Goal: Task Accomplishment & Management: Complete application form

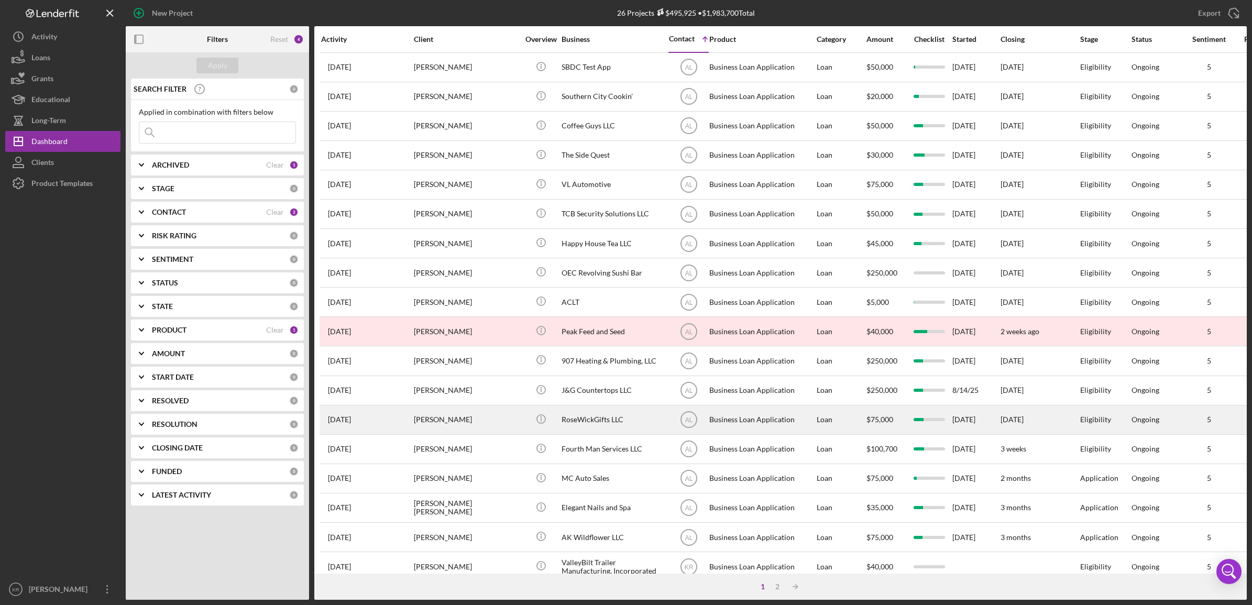
click at [479, 431] on div "[PERSON_NAME]" at bounding box center [466, 420] width 105 height 28
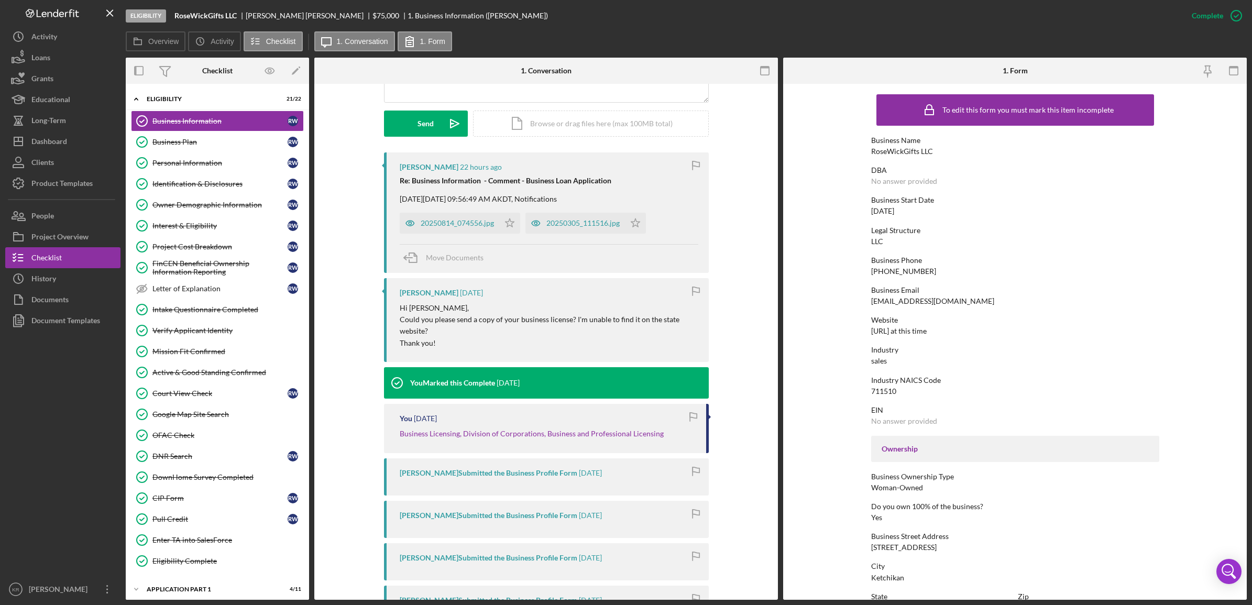
scroll to position [262, 0]
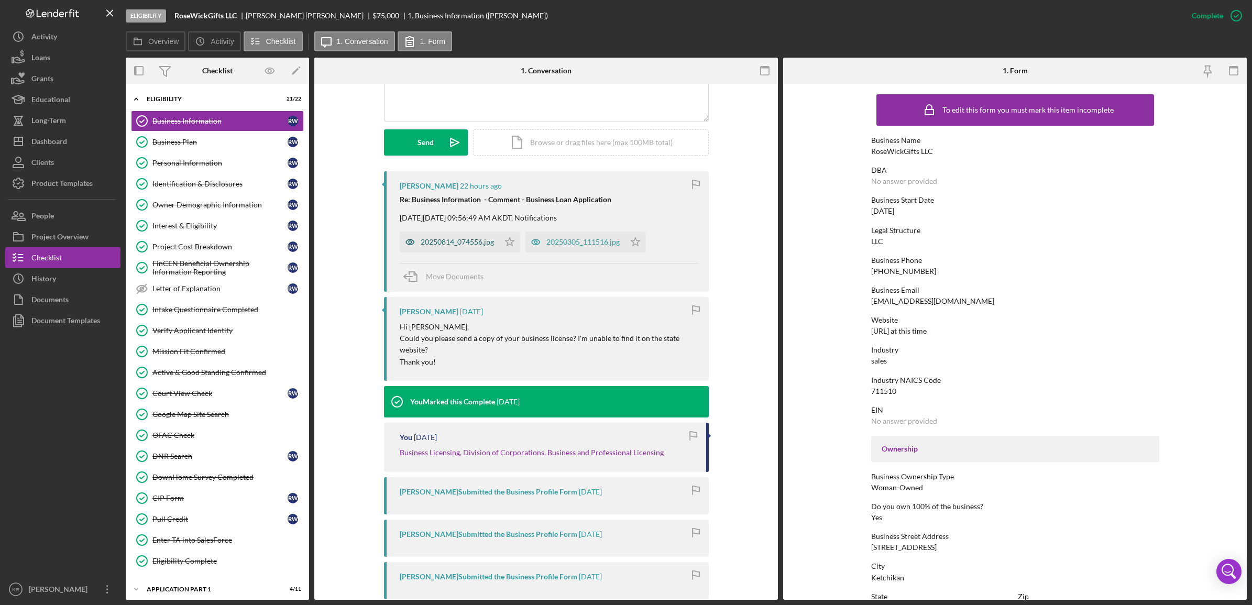
click at [455, 244] on div "20250814_074556.jpg" at bounding box center [457, 242] width 73 height 8
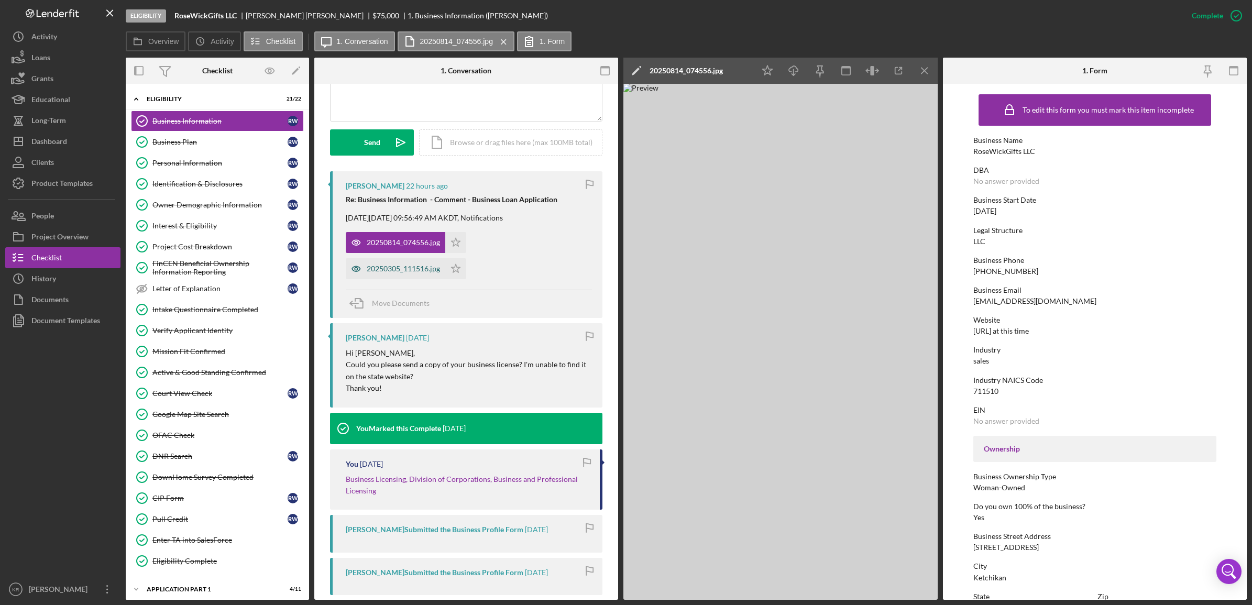
click at [368, 273] on div "20250305_111516.jpg" at bounding box center [403, 269] width 73 height 8
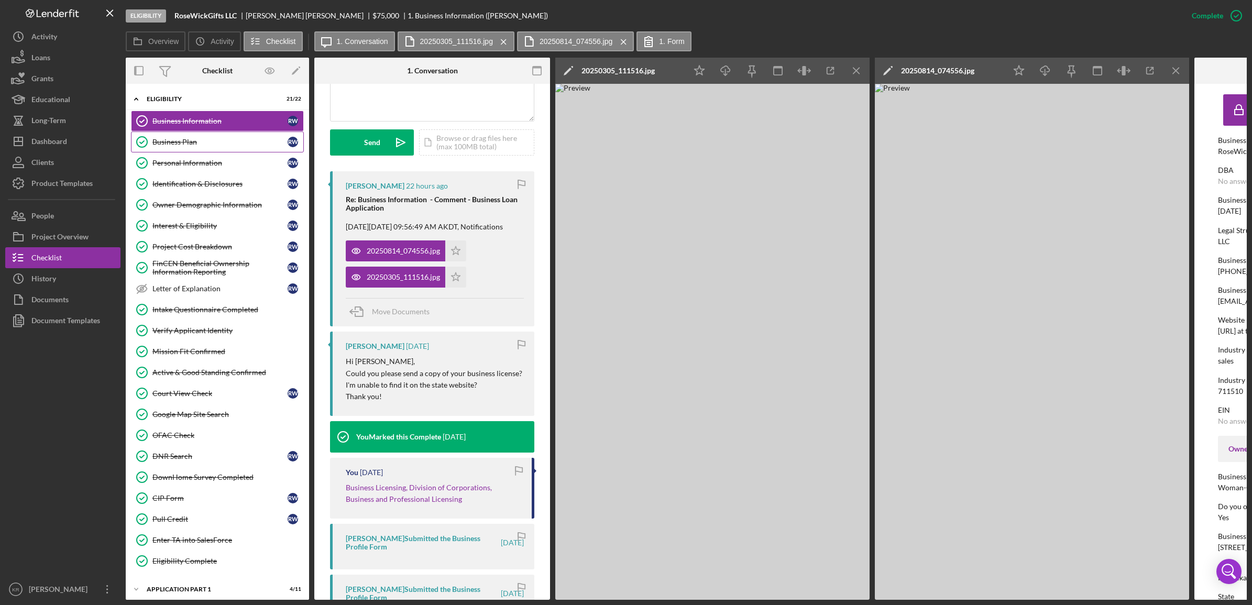
click at [168, 138] on div "Business Plan" at bounding box center [219, 142] width 135 height 8
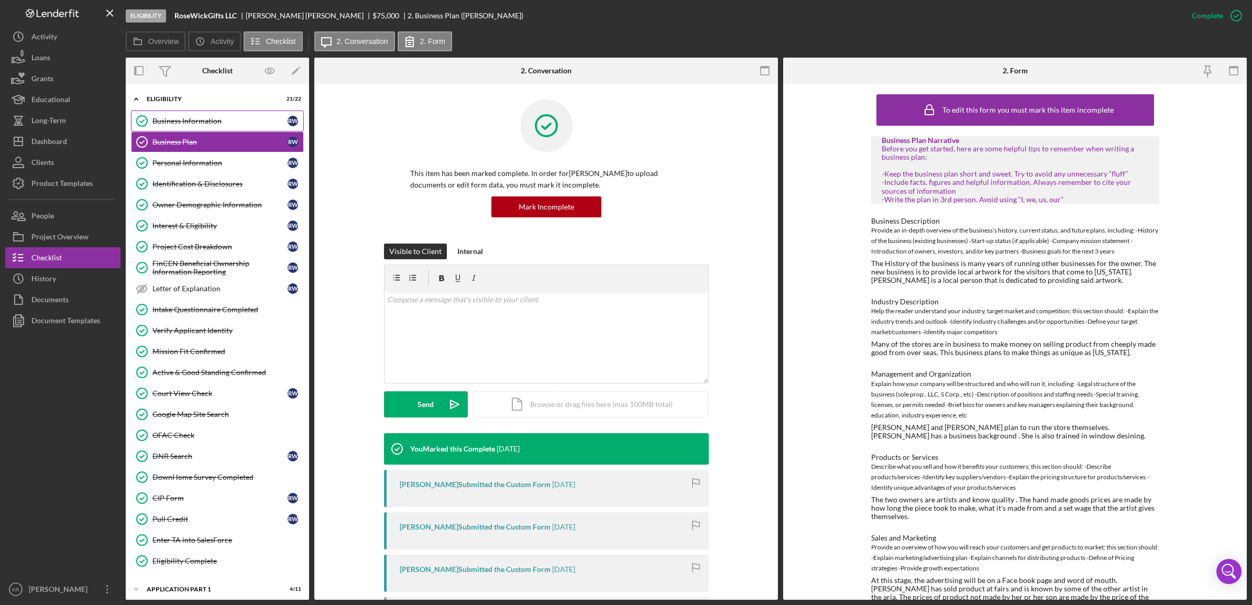
click at [213, 128] on link "Business Information Business Information R W" at bounding box center [217, 121] width 173 height 21
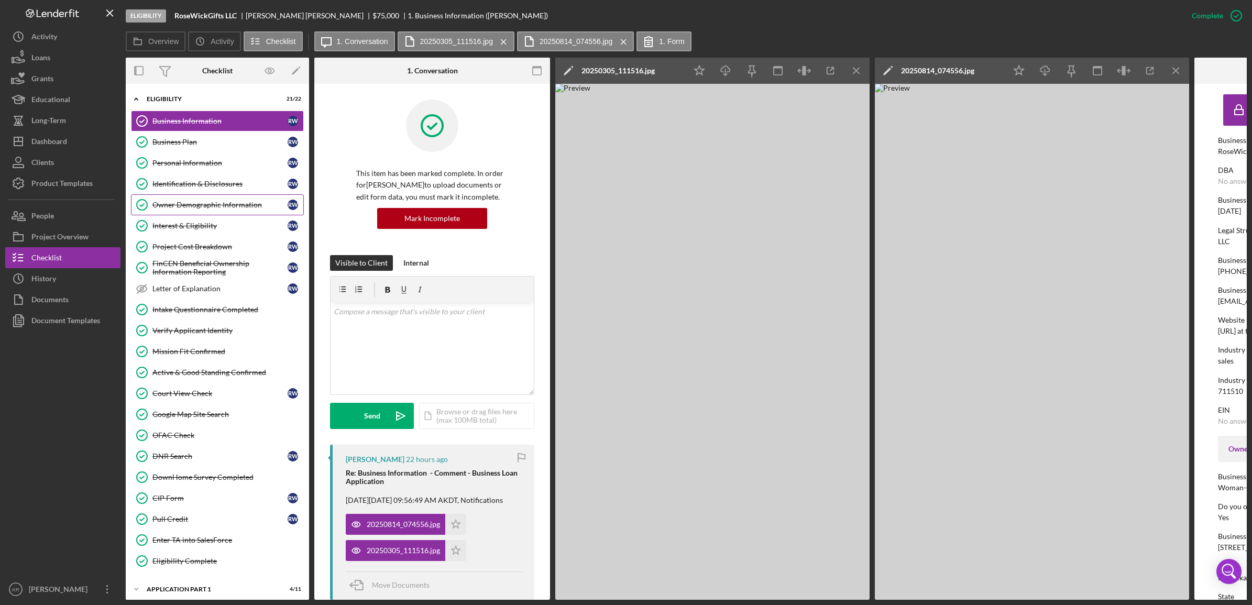
click at [209, 197] on link "Owner Demographic Information Owner Demographic Information R W" at bounding box center [217, 204] width 173 height 21
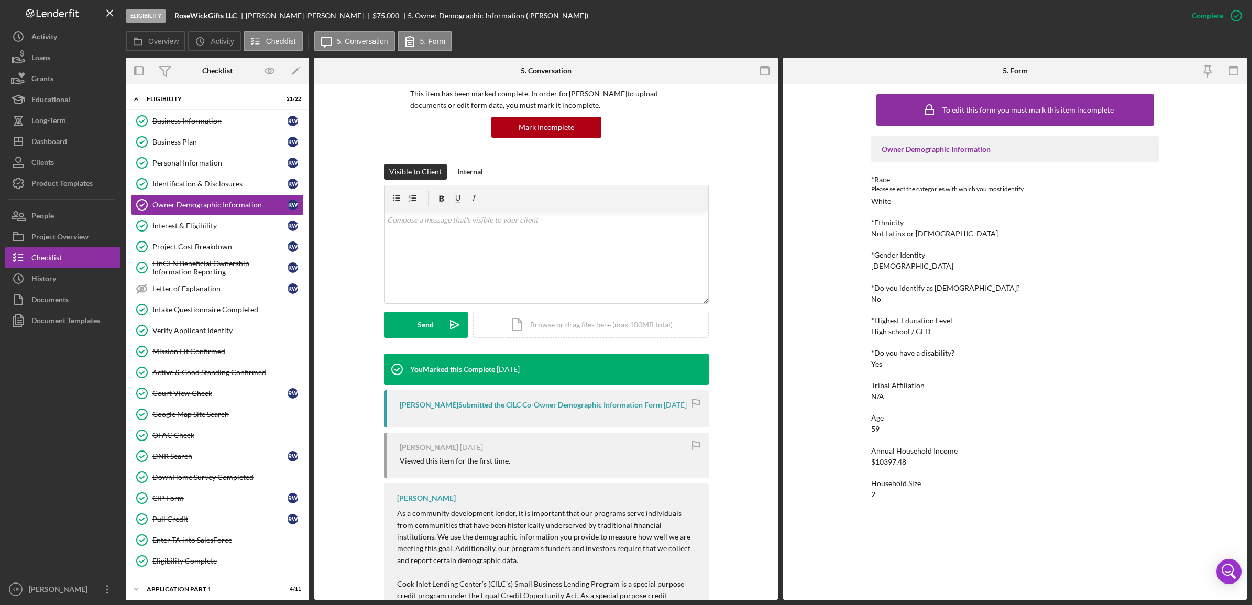
scroll to position [180, 0]
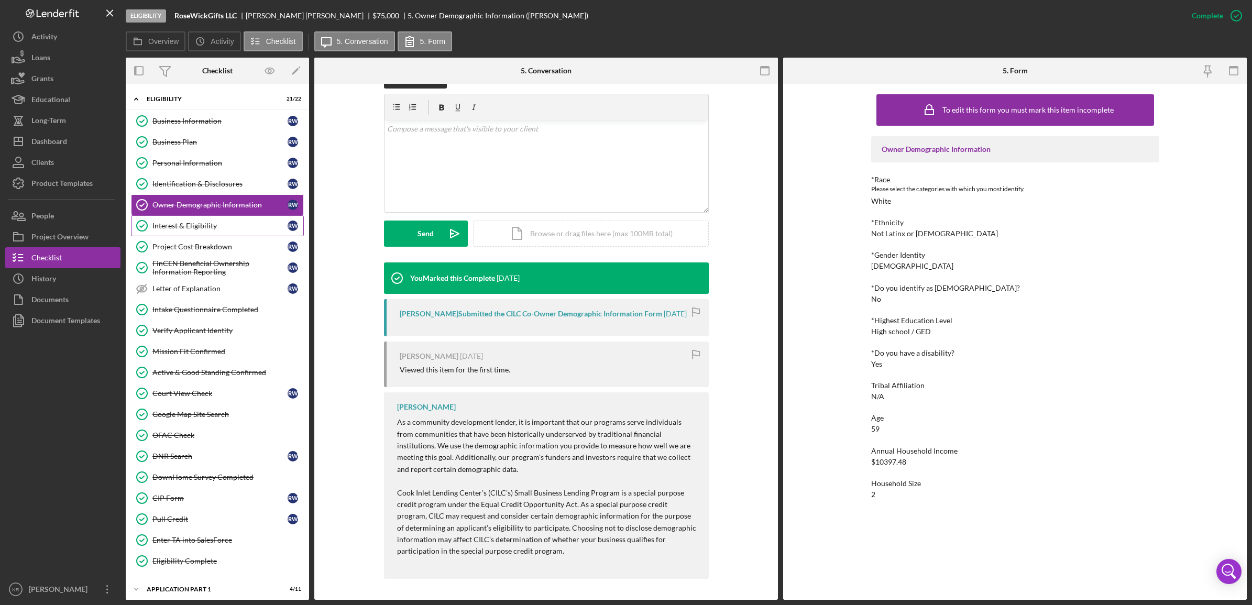
click at [191, 232] on link "Interest & Eligibility Interest & Eligibility R W" at bounding box center [217, 225] width 173 height 21
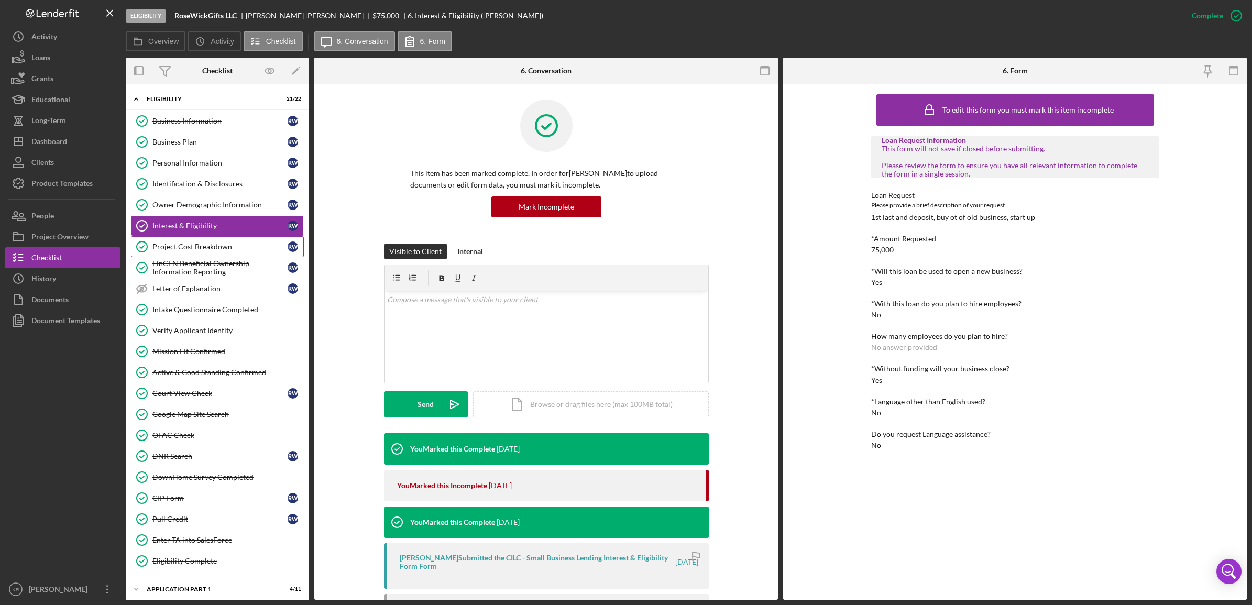
click at [184, 257] on link "Project Cost Breakdown Project Cost Breakdown R W" at bounding box center [217, 246] width 173 height 21
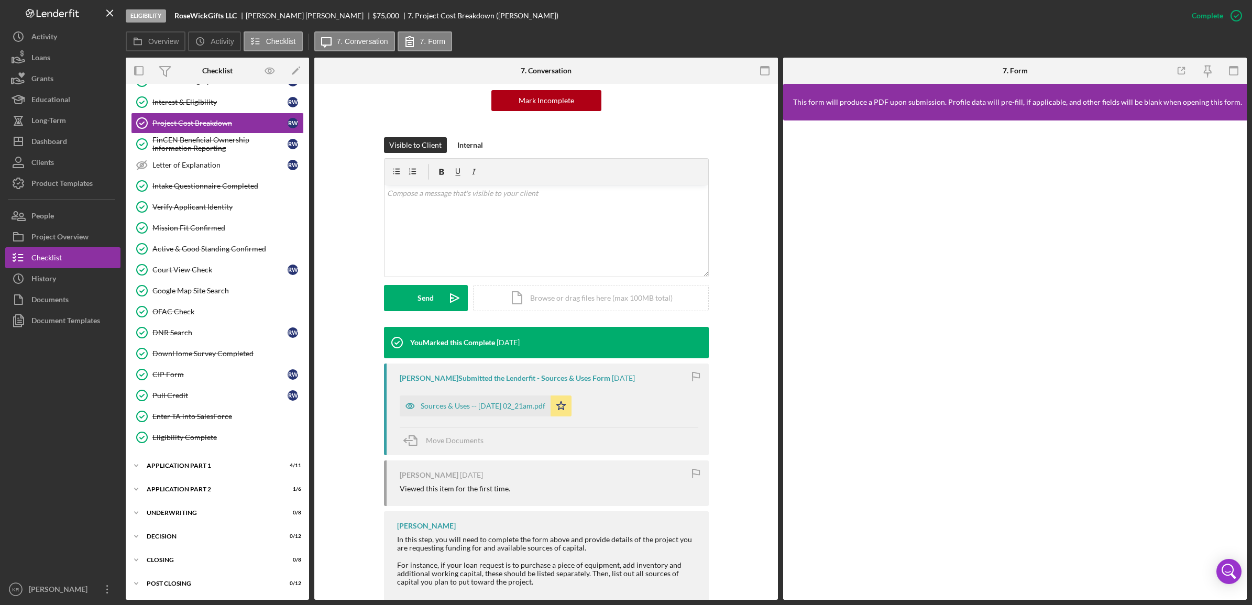
scroll to position [152, 0]
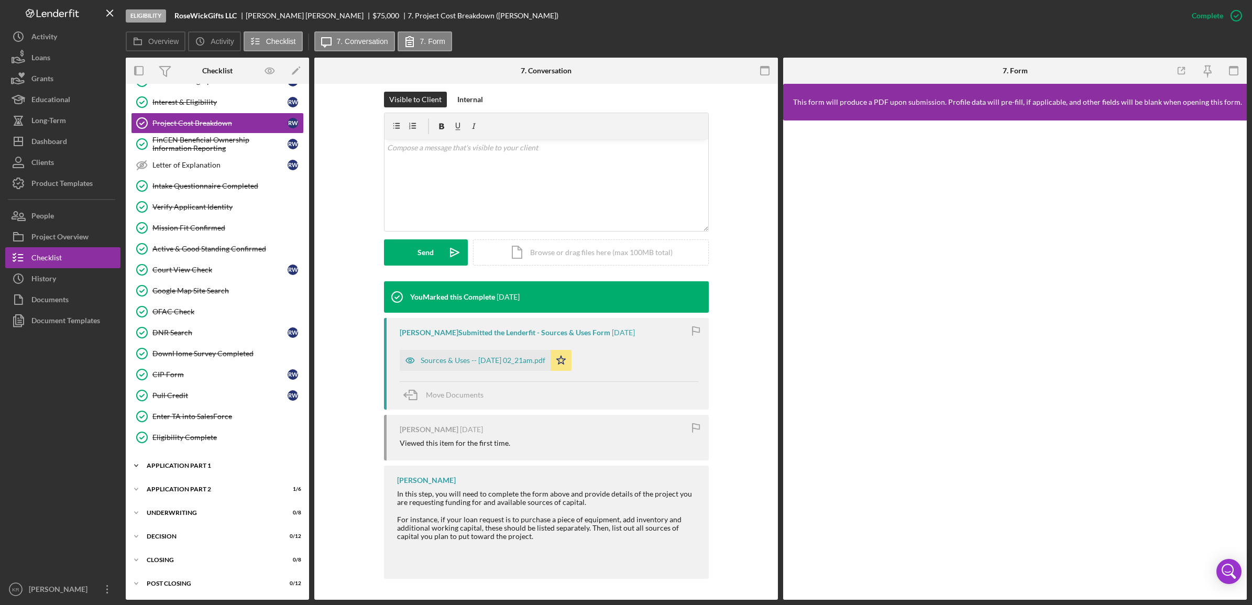
click at [173, 474] on div "Icon/Expander Application Part 1 4 / 11" at bounding box center [217, 465] width 183 height 21
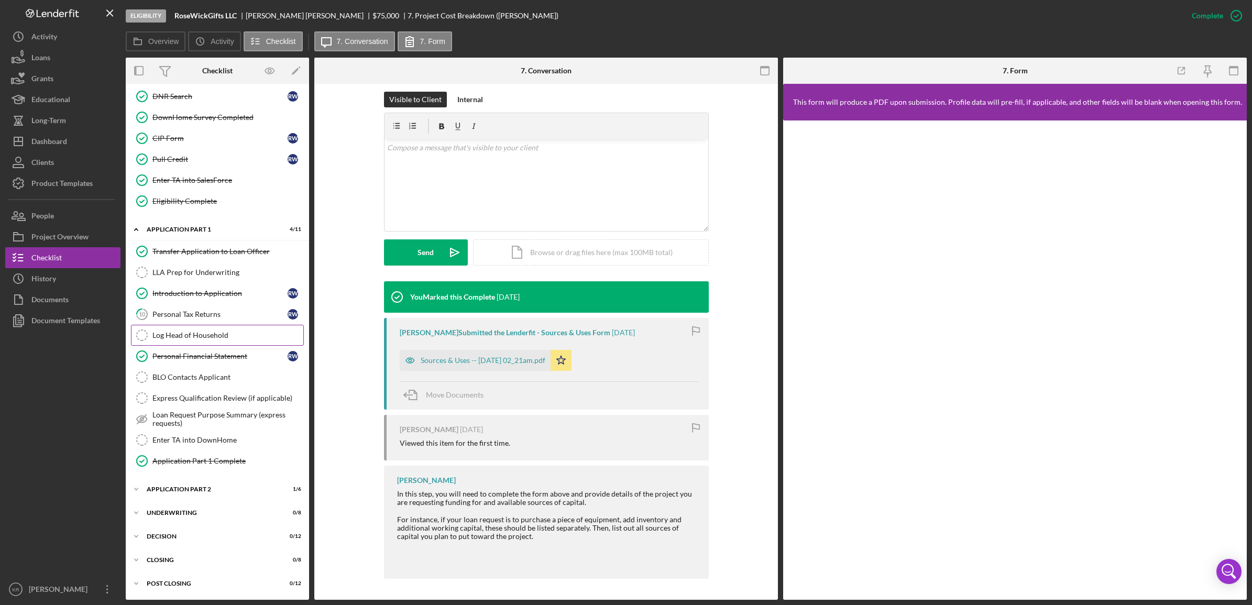
scroll to position [368, 0]
click at [216, 254] on link "Transfer Application to Loan Officer Transfer Application to Loan Officer" at bounding box center [217, 251] width 173 height 21
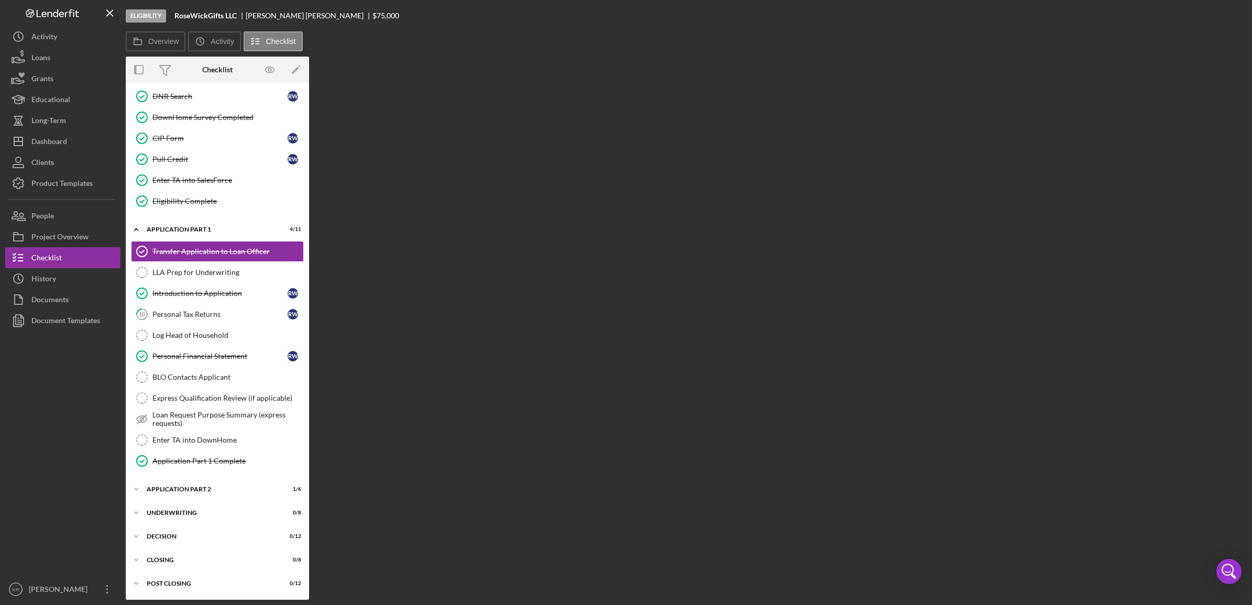
scroll to position [368, 0]
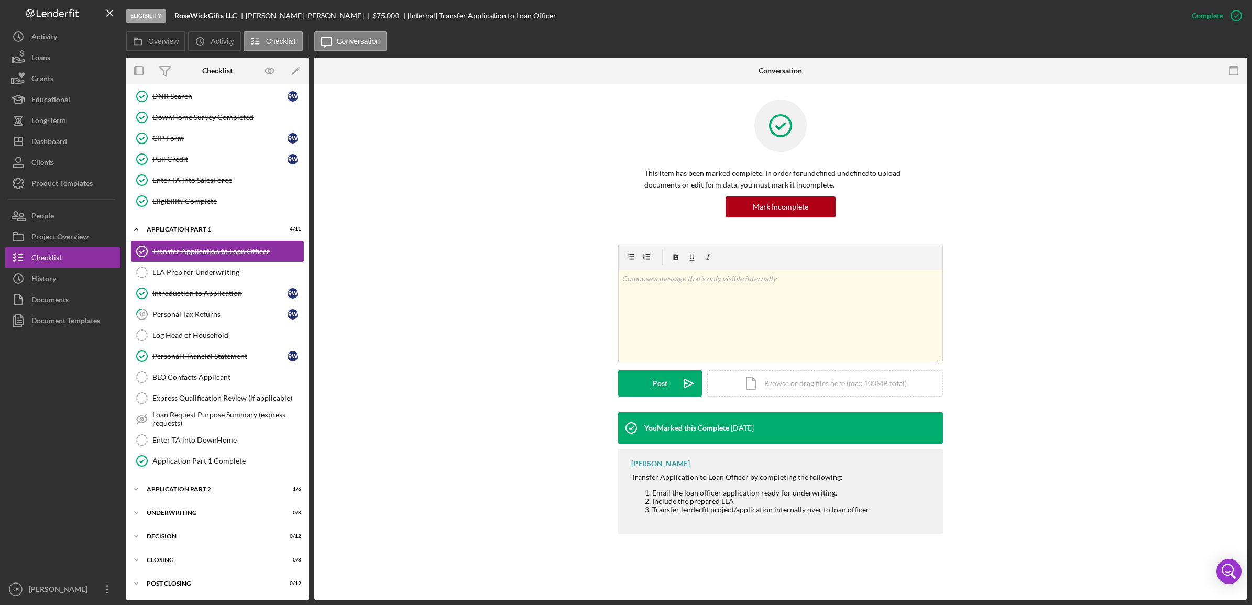
click at [210, 258] on link "Transfer Application to Loan Officer Transfer Application to Loan Officer" at bounding box center [217, 251] width 173 height 21
click at [200, 271] on div "LLA Prep for Underwriting" at bounding box center [227, 272] width 151 height 8
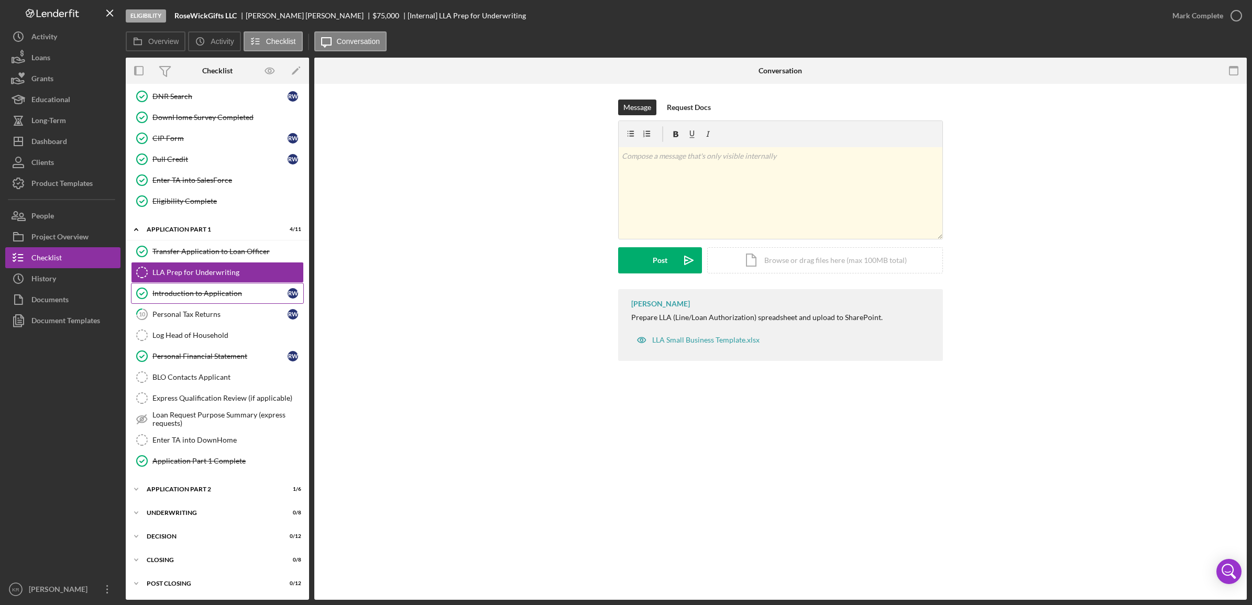
click at [184, 291] on div "Introduction to Application" at bounding box center [219, 293] width 135 height 8
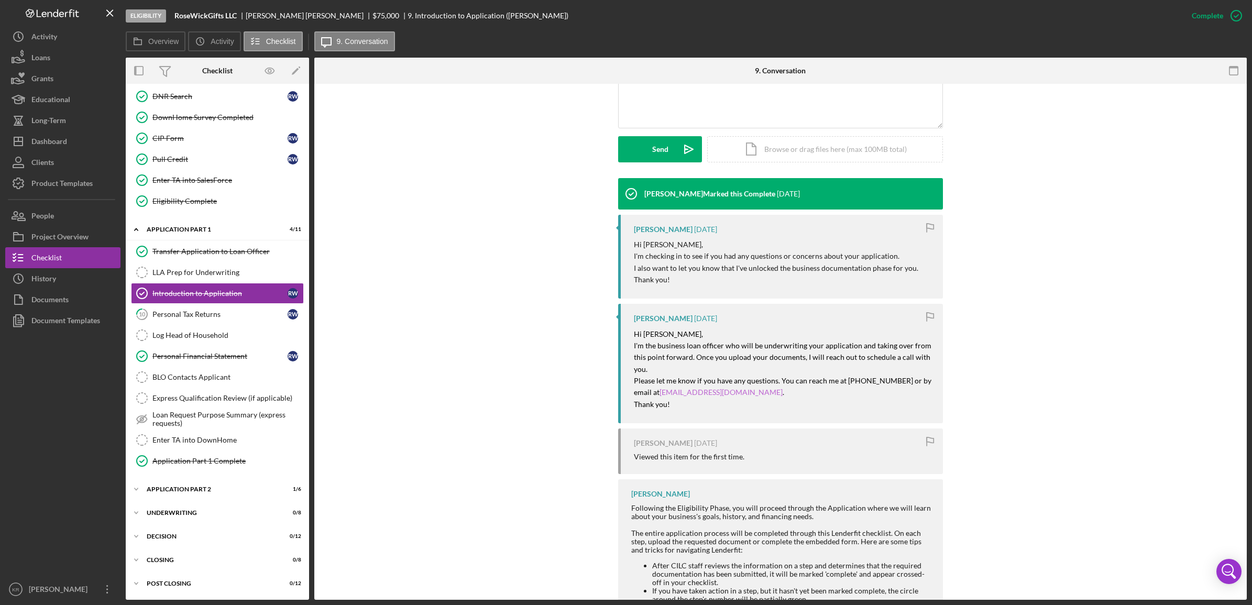
scroll to position [343, 0]
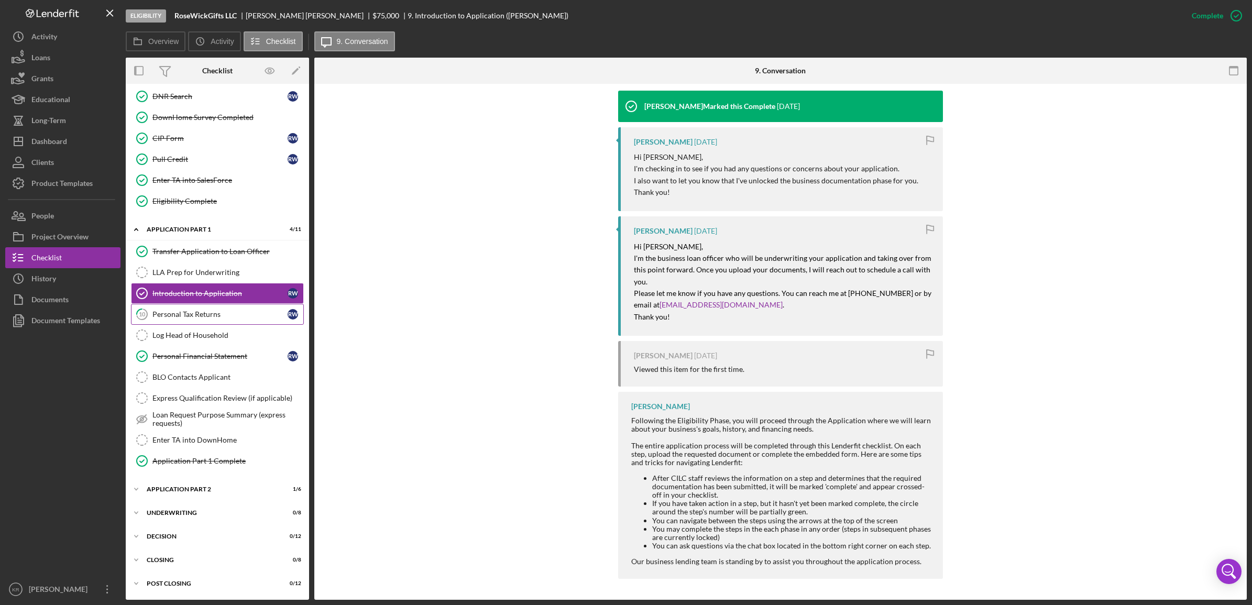
click at [215, 306] on link "10 Personal Tax Returns R W" at bounding box center [217, 314] width 173 height 21
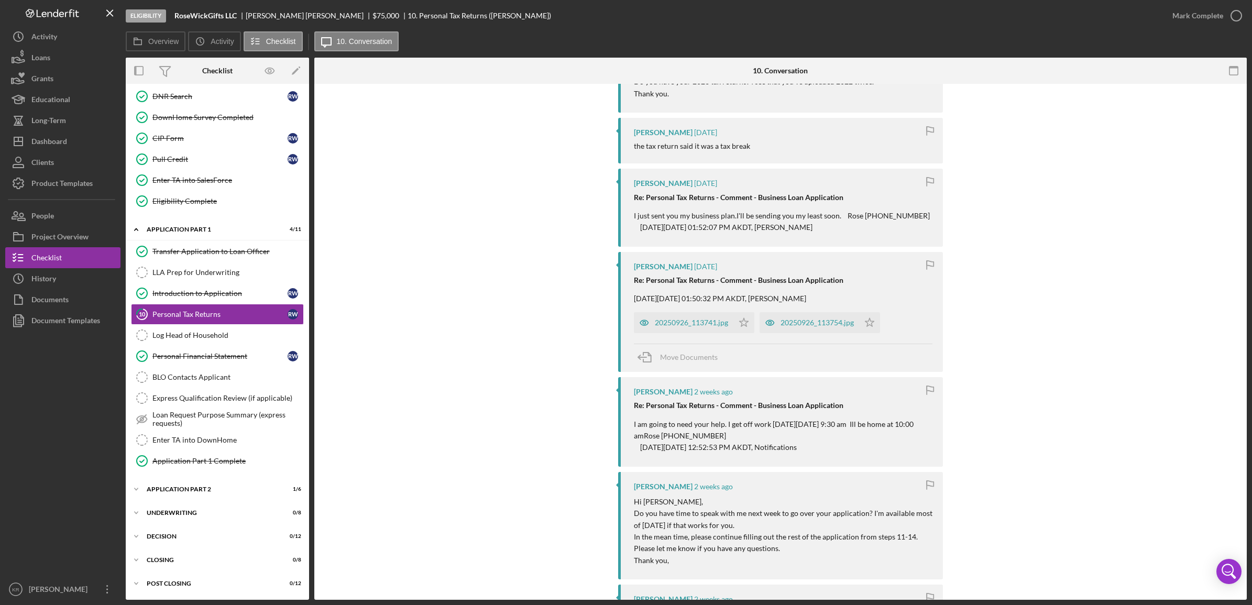
scroll to position [328, 0]
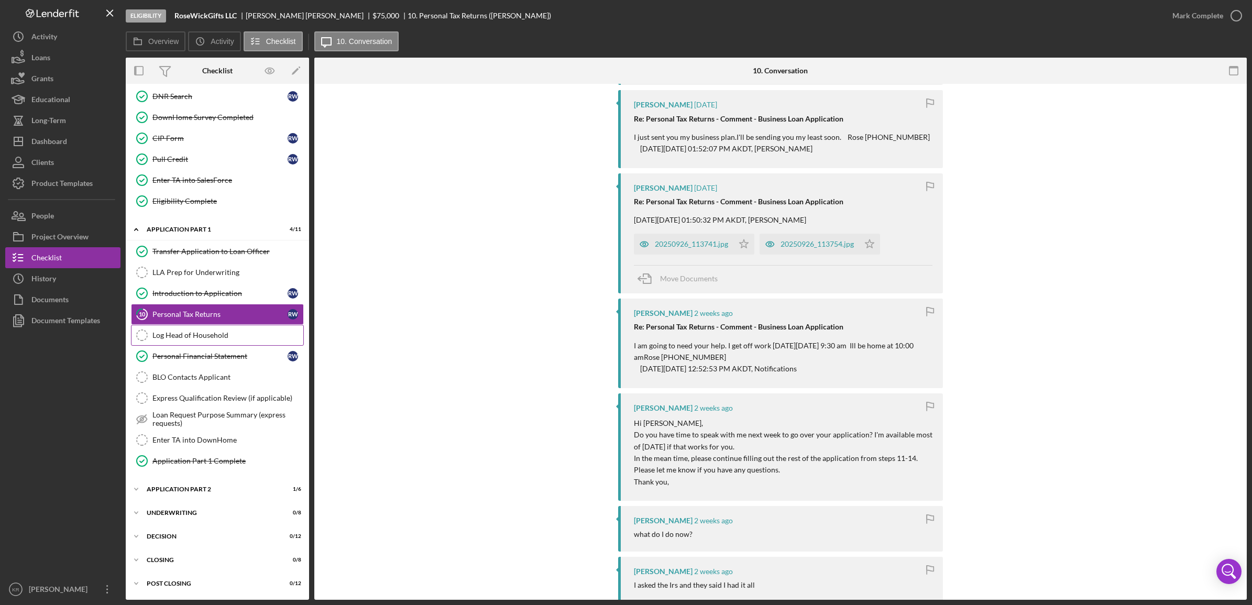
click at [216, 325] on link "Log Head of Household Log Head of Household" at bounding box center [217, 335] width 173 height 21
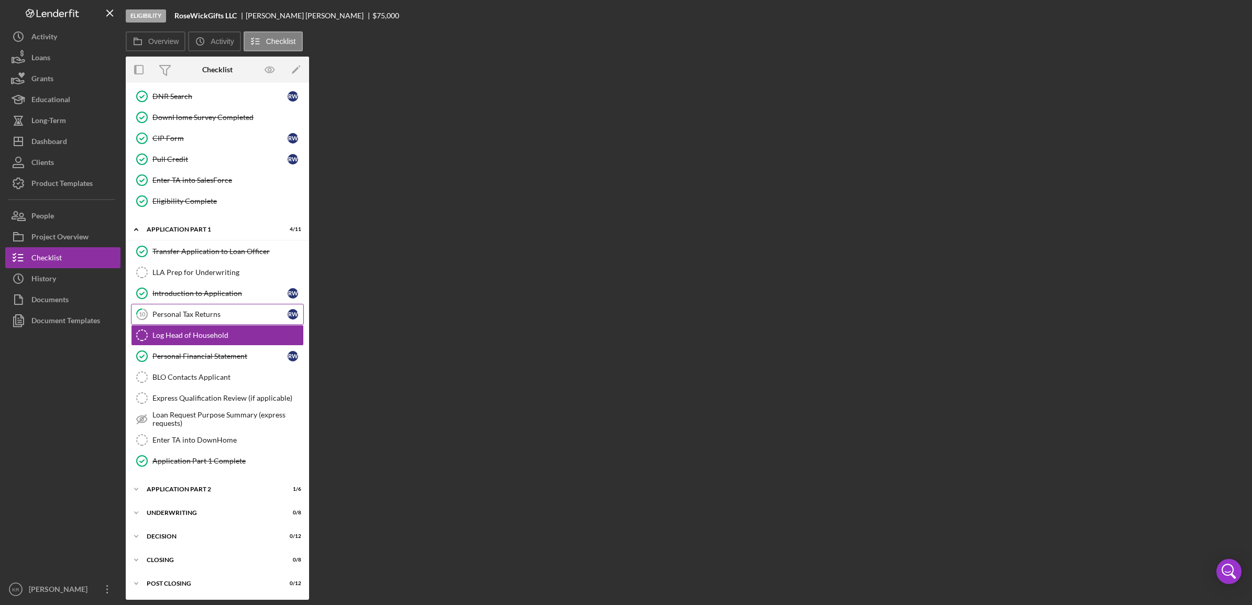
scroll to position [368, 0]
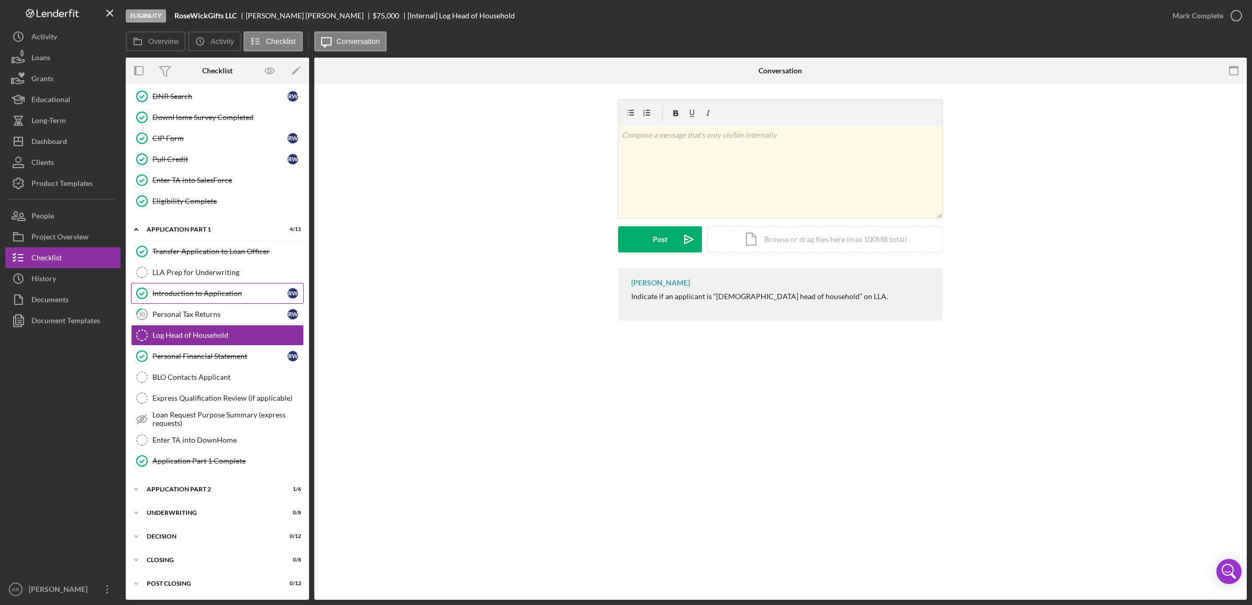
click at [234, 299] on link "Introduction to Application Introduction to Application R W" at bounding box center [217, 293] width 173 height 21
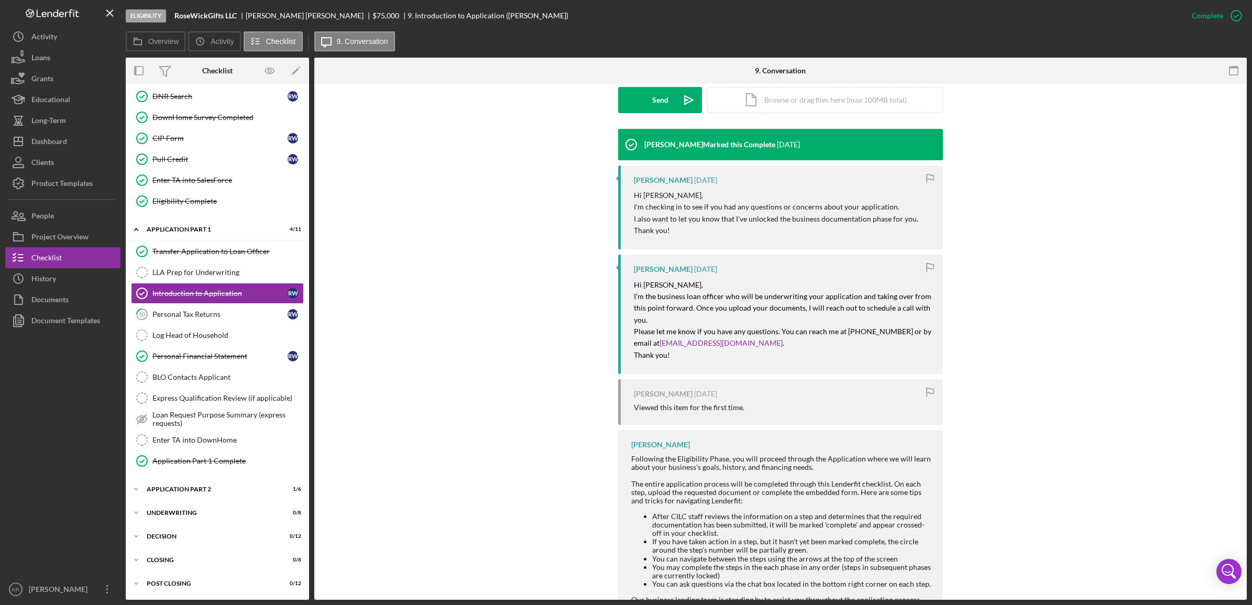
scroll to position [343, 0]
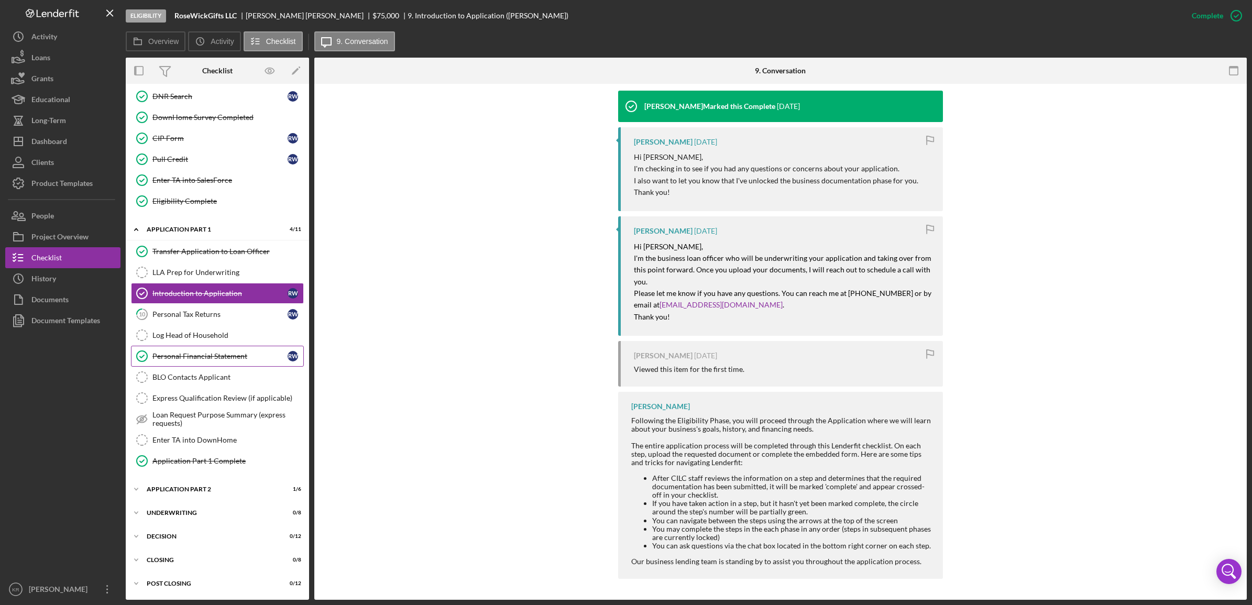
click at [179, 361] on link "Personal Financial Statement Personal Financial Statement R W" at bounding box center [217, 356] width 173 height 21
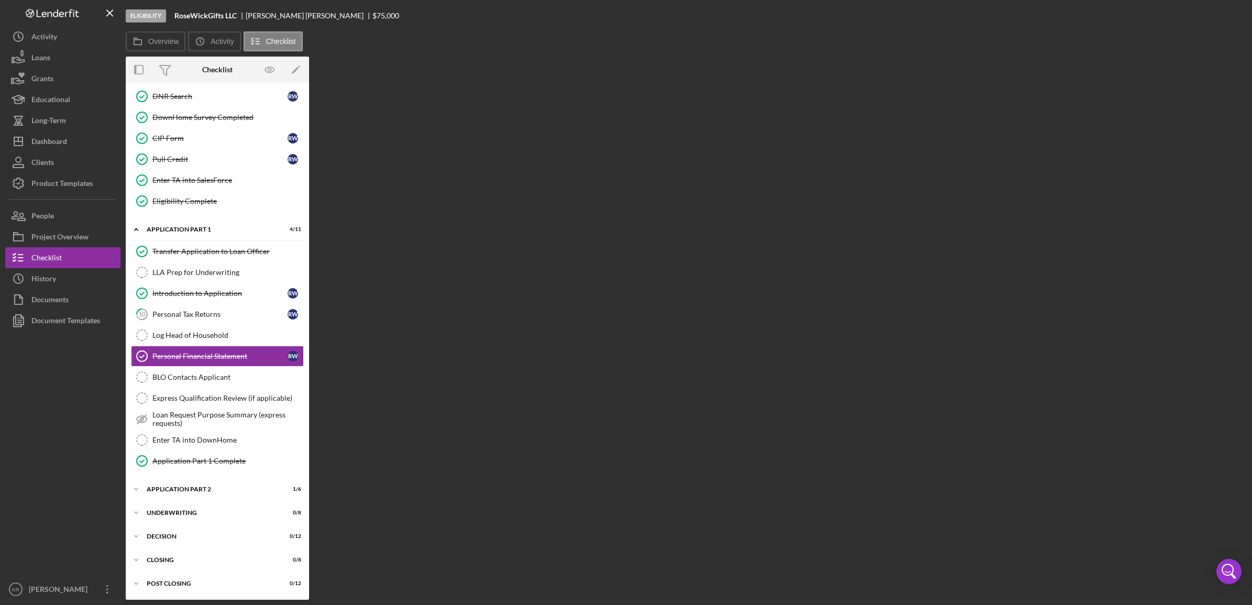
scroll to position [368, 0]
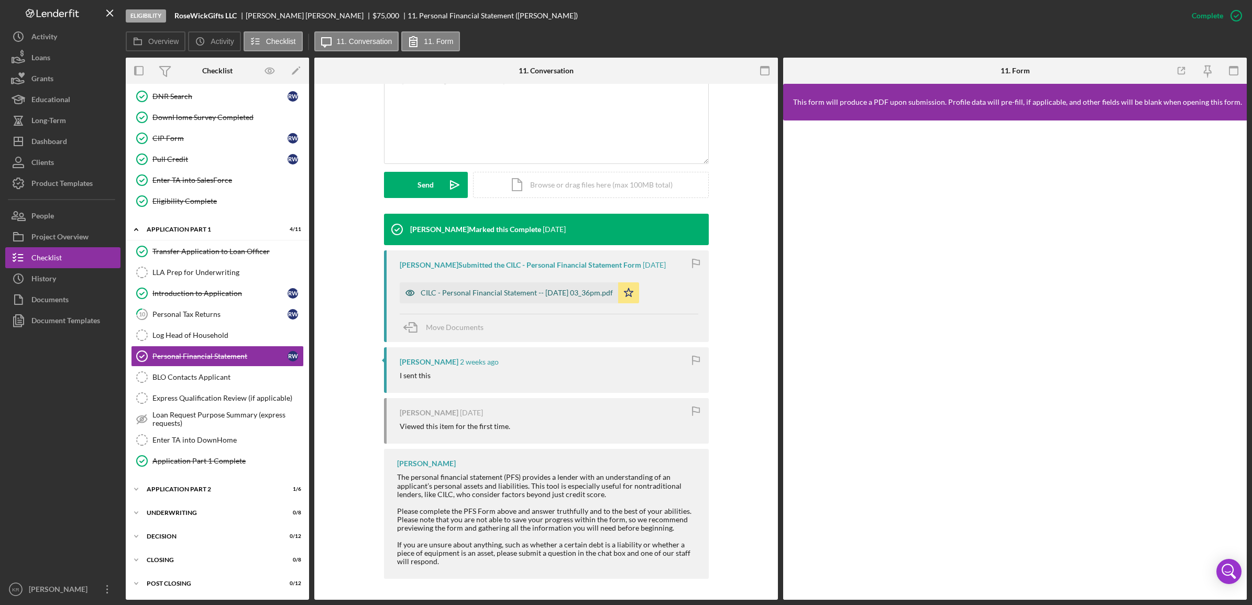
click at [515, 296] on div "CILC - Personal Financial Statement -- [DATE] 03_36pm.pdf" at bounding box center [517, 293] width 192 height 8
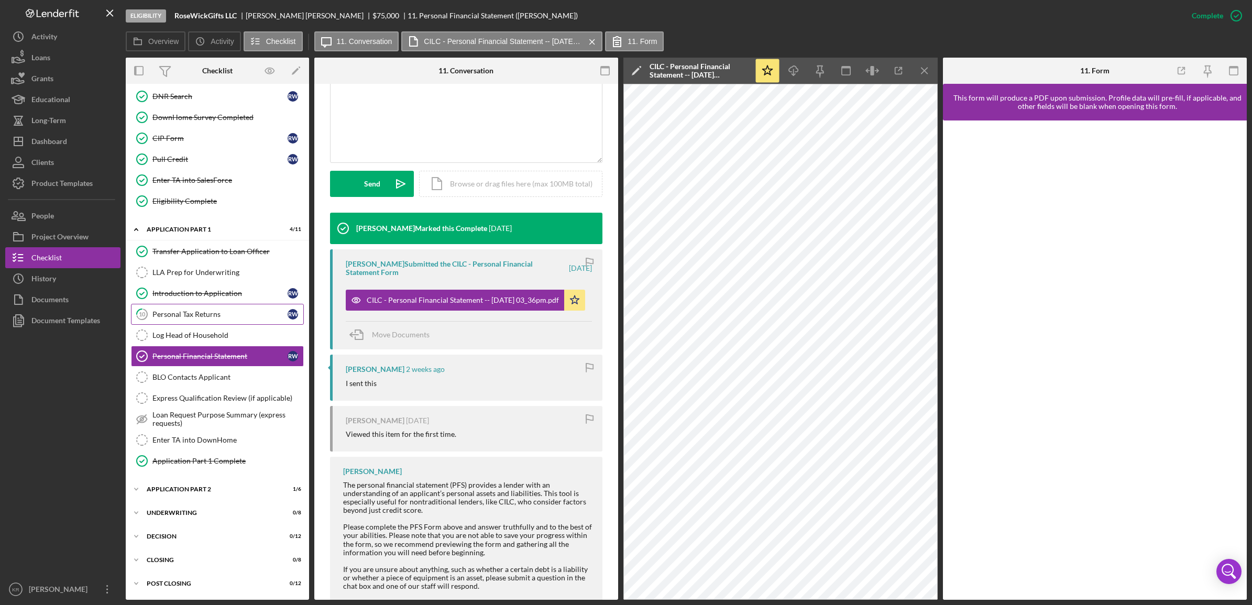
click at [212, 306] on link "10 Personal Tax Returns R W" at bounding box center [217, 314] width 173 height 21
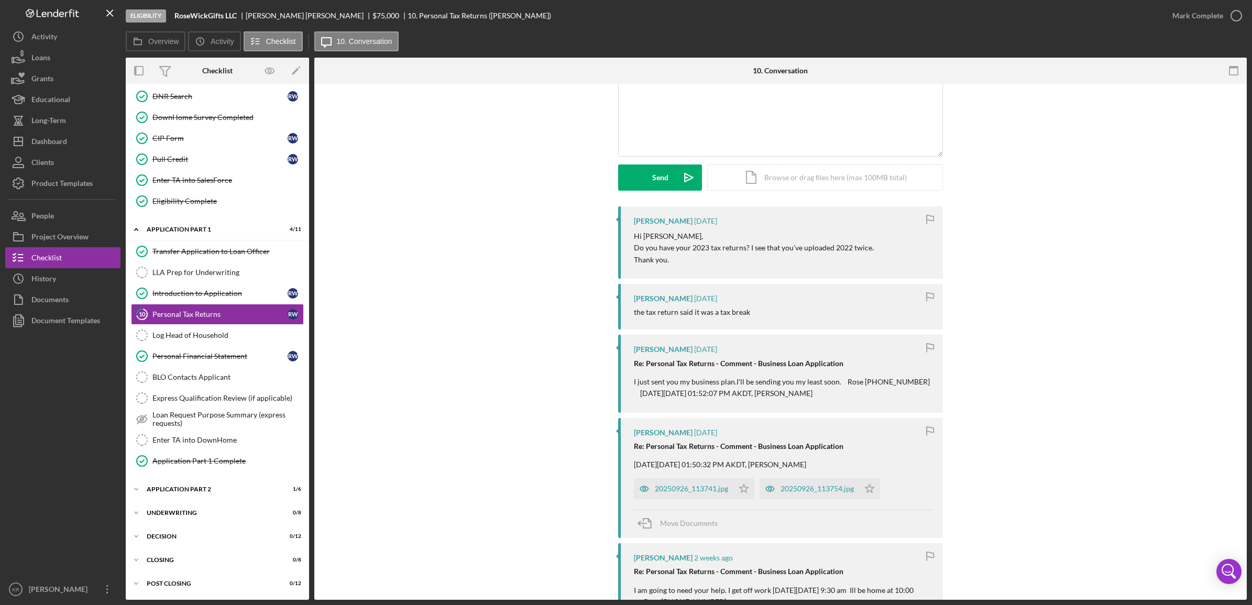
scroll to position [197, 0]
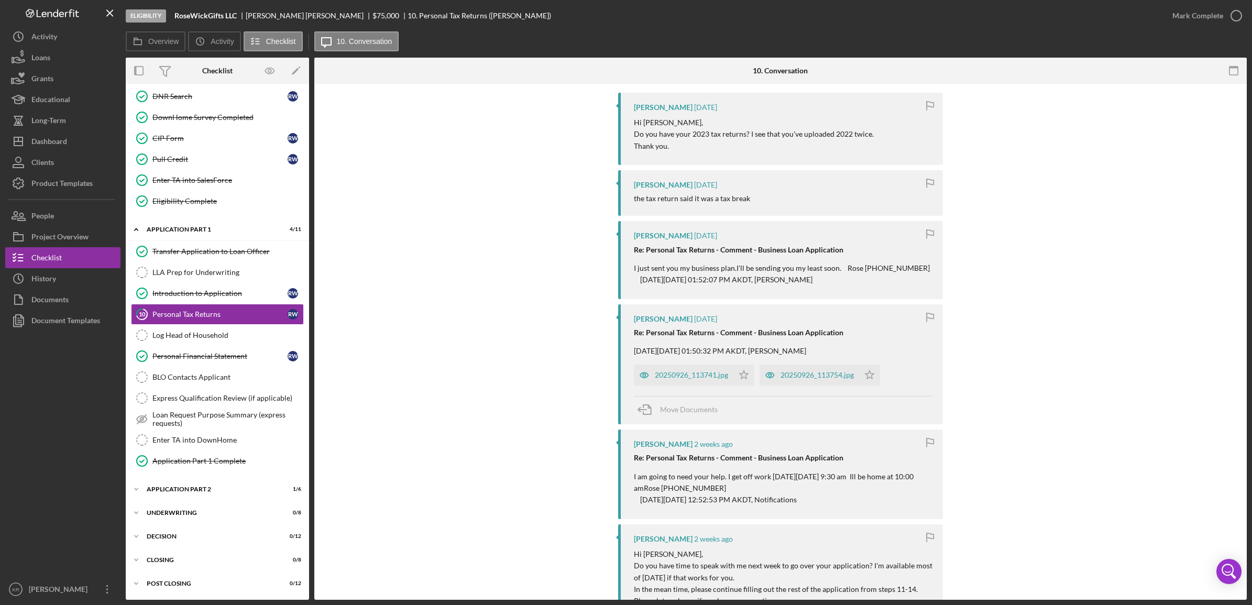
click at [680, 388] on div "[PERSON_NAME] [DATE] Re: Personal Tax Returns - Comment - Business Loan Applica…" at bounding box center [780, 364] width 325 height 121
click at [680, 383] on div "20250926_113741.jpg" at bounding box center [684, 375] width 100 height 21
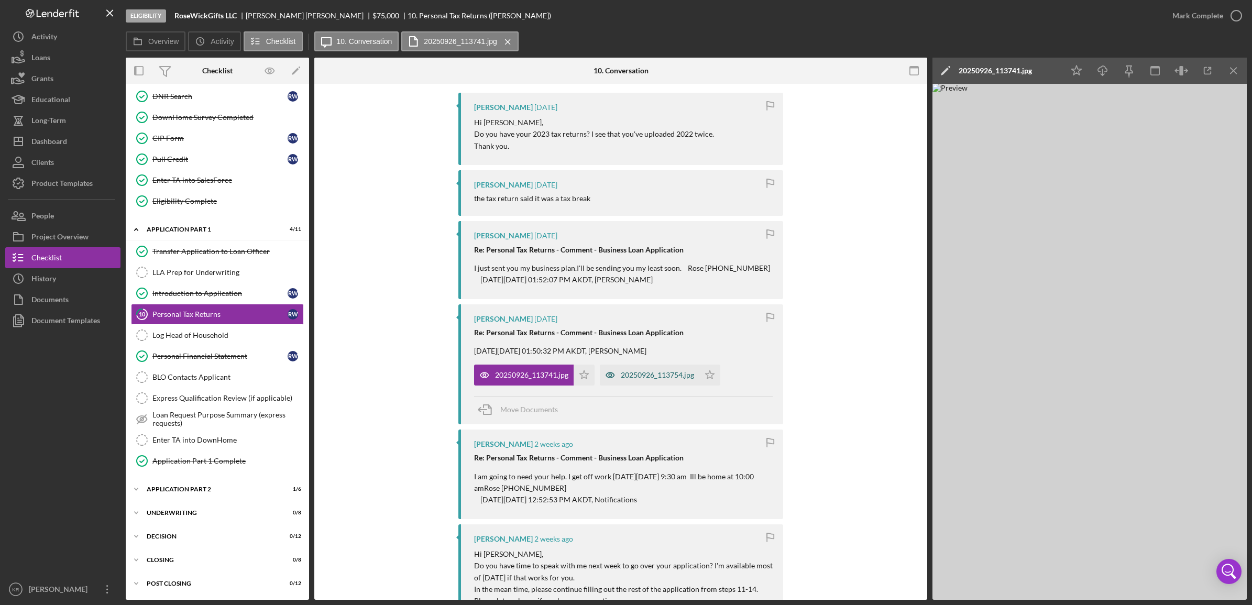
click at [628, 368] on div "20250926_113754.jpg" at bounding box center [650, 375] width 100 height 21
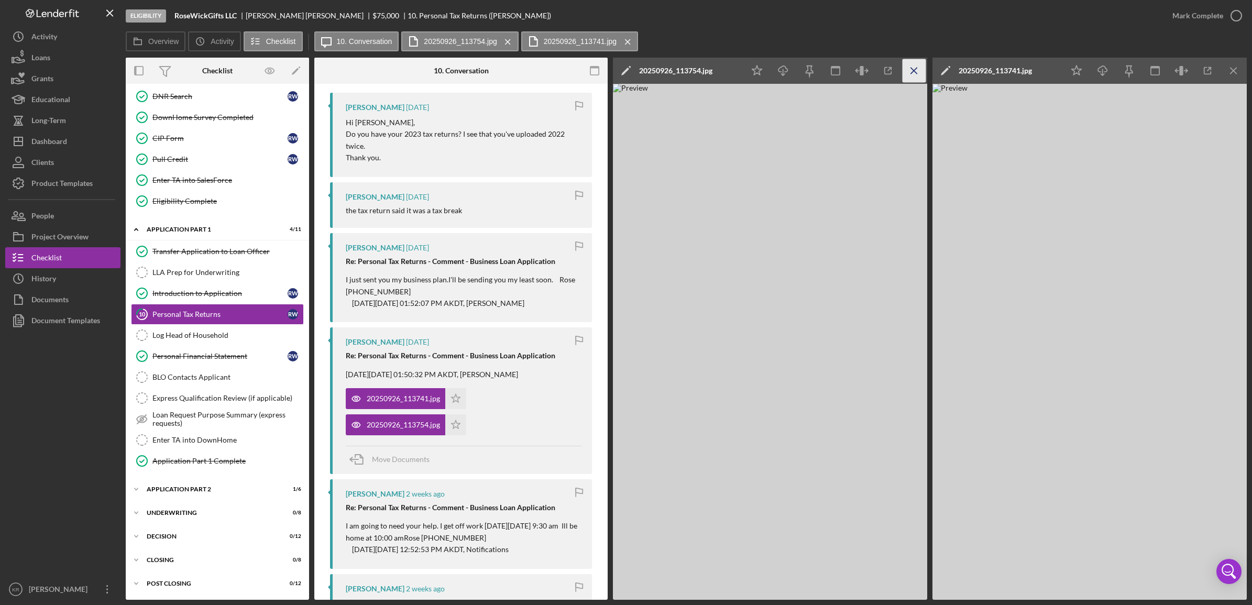
click at [912, 69] on icon "Icon/Menu Close" at bounding box center [915, 71] width 24 height 24
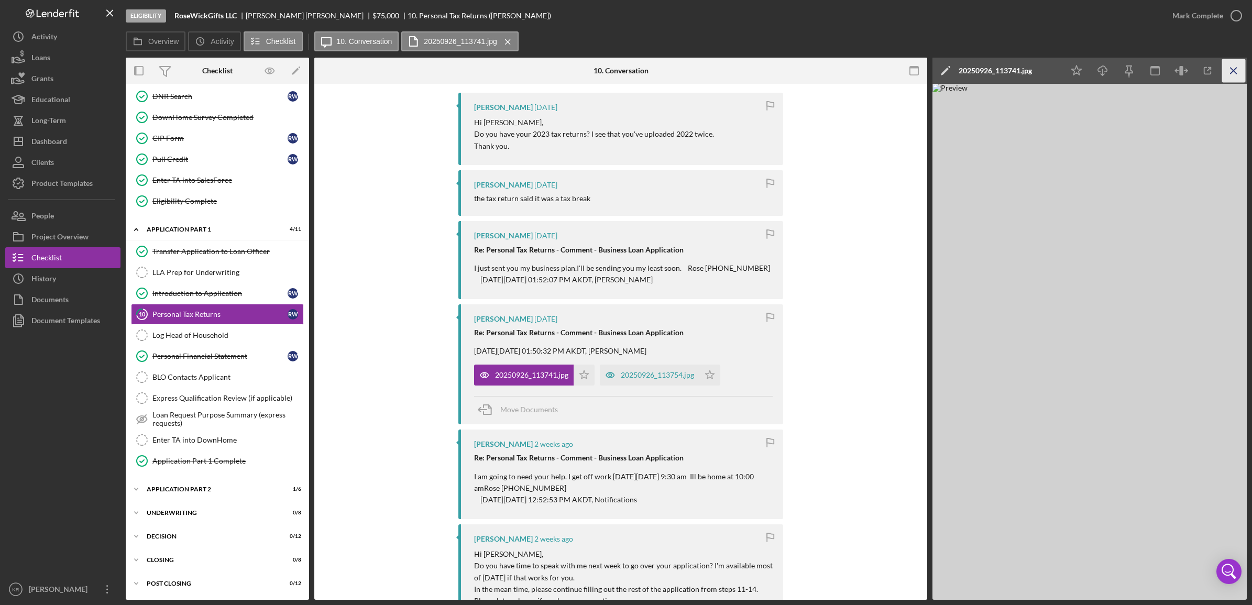
click at [1234, 72] on icon "Icon/Menu Close" at bounding box center [1235, 71] width 24 height 24
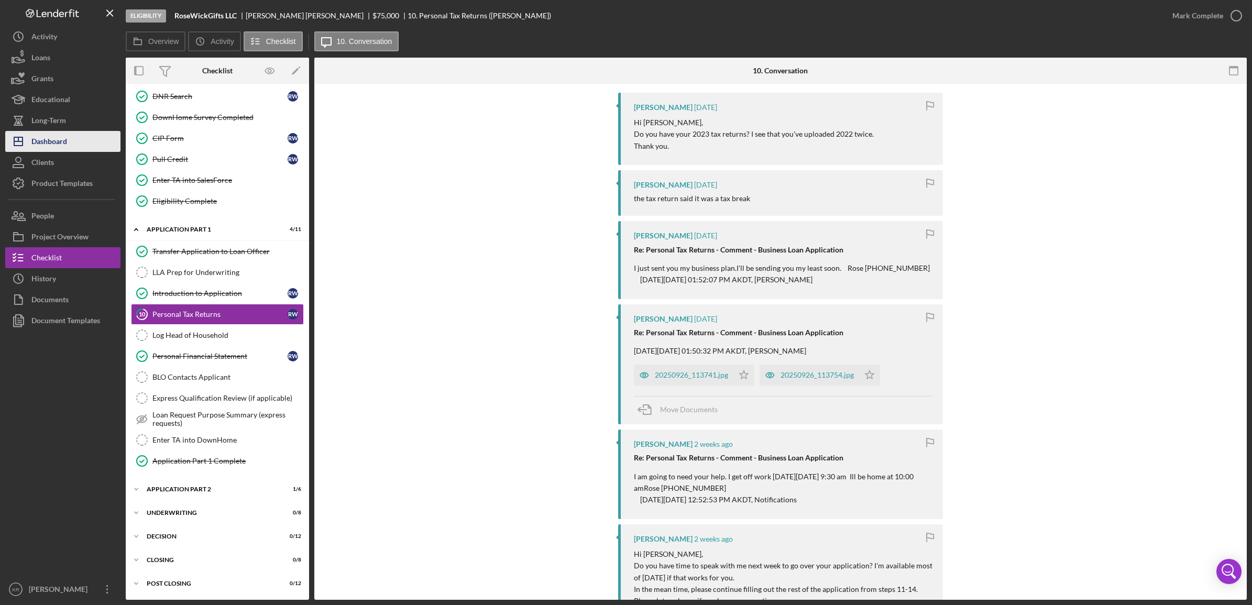
click at [51, 144] on div "Dashboard" at bounding box center [49, 143] width 36 height 24
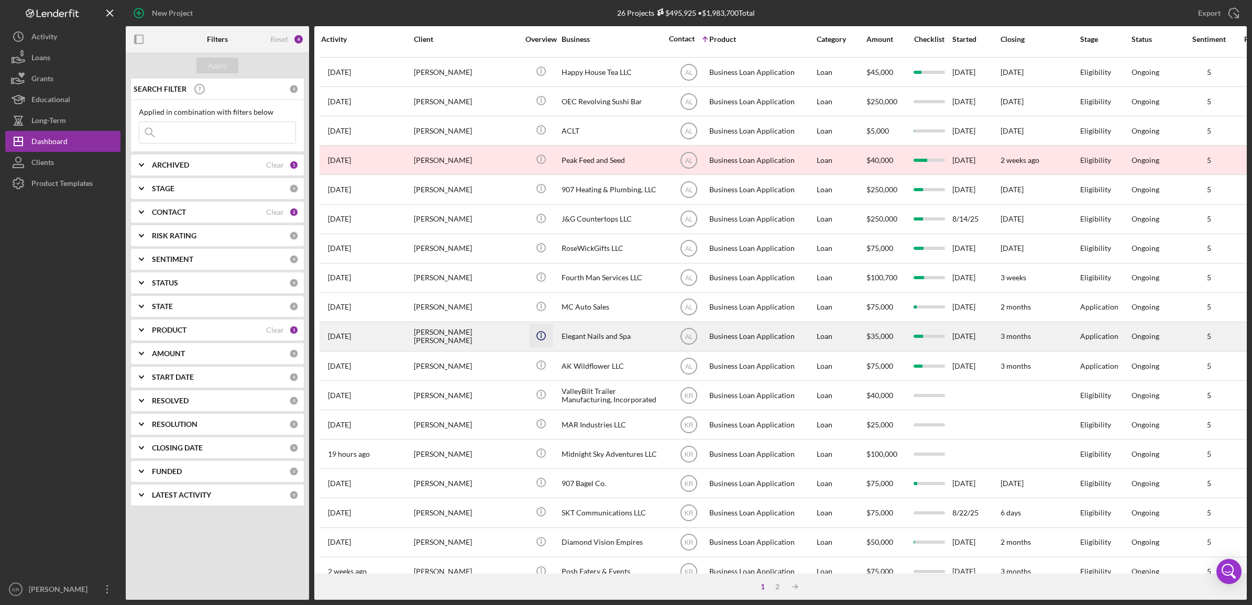
scroll to position [197, 0]
